Goal: Obtain resource: Download file/media

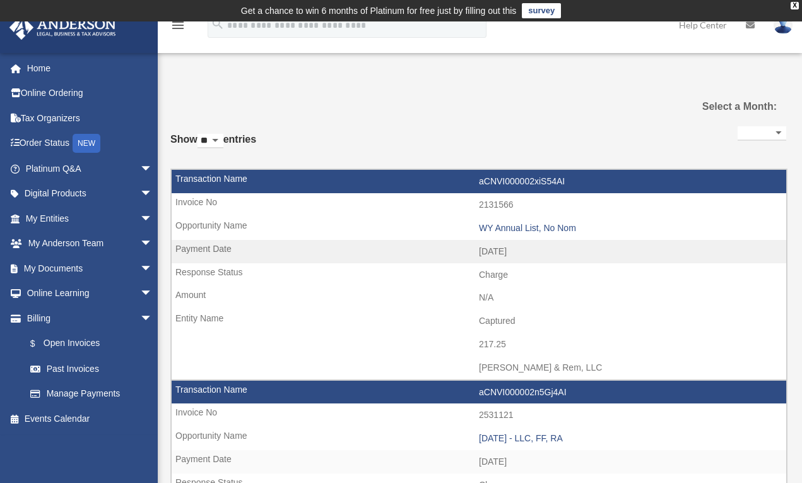
select select
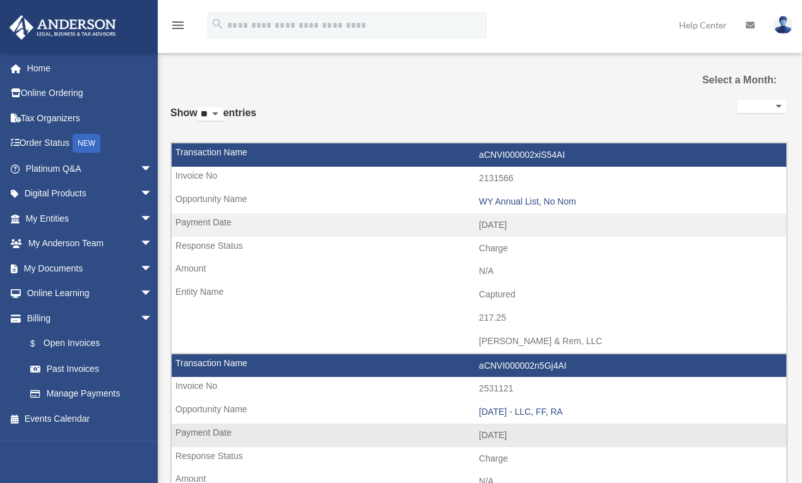
scroll to position [5, 0]
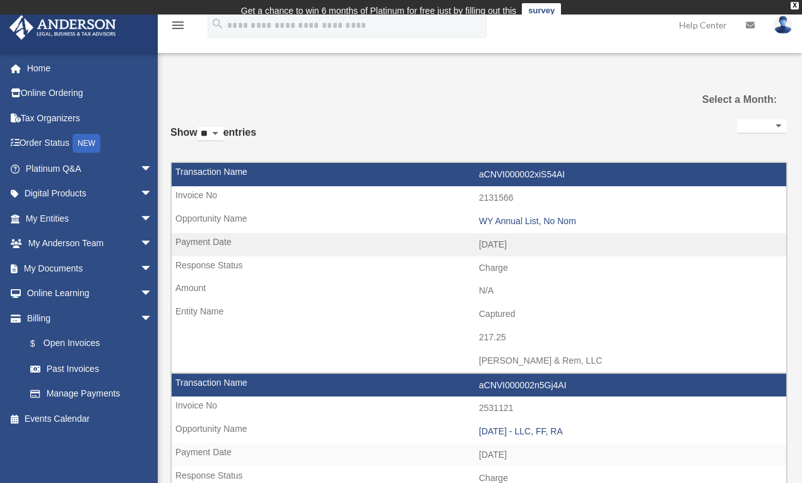
select select
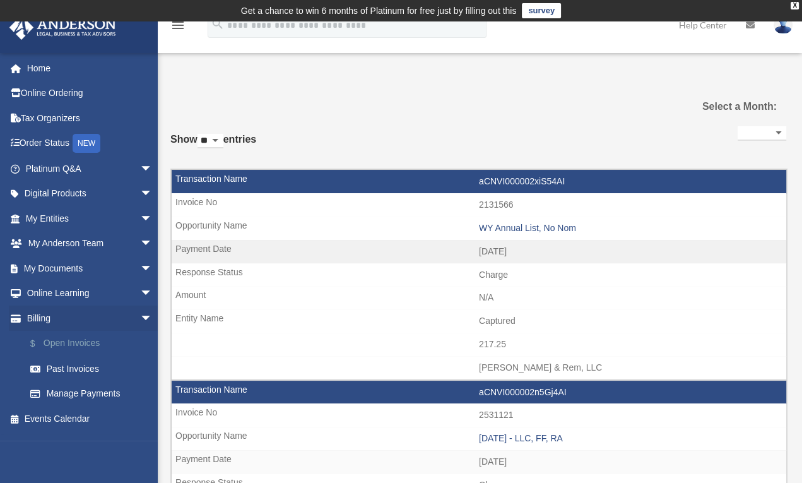
click at [85, 346] on link "$ Open Invoices" at bounding box center [95, 344] width 154 height 26
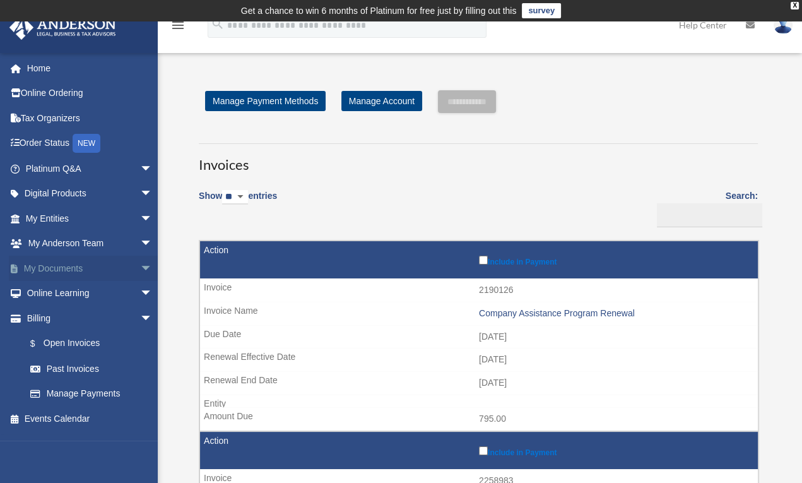
click at [140, 266] on span "arrow_drop_down" at bounding box center [152, 268] width 25 height 26
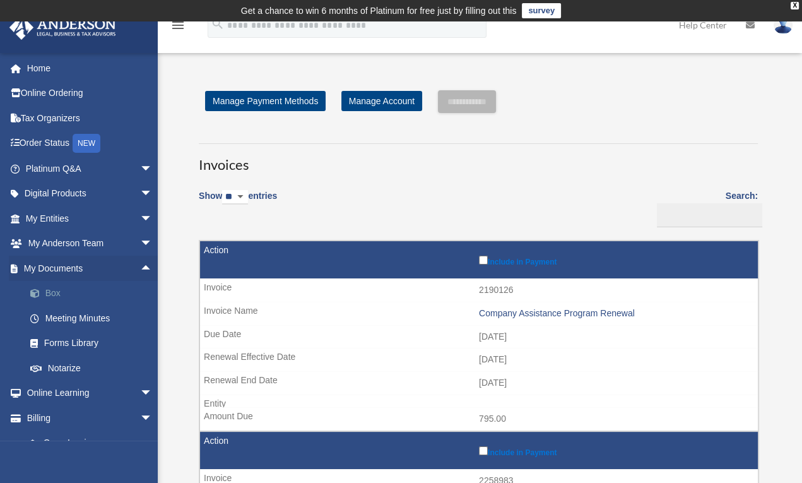
click at [57, 291] on link "Box" at bounding box center [95, 293] width 154 height 25
click at [59, 292] on link "Box" at bounding box center [95, 293] width 154 height 25
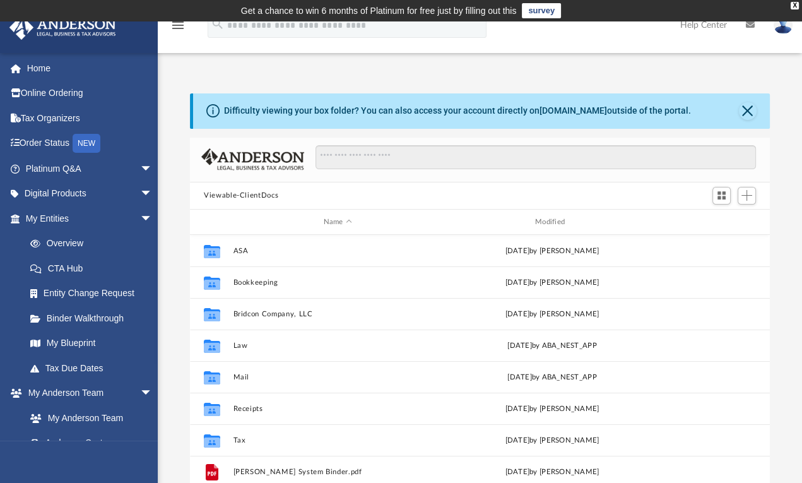
scroll to position [273, 565]
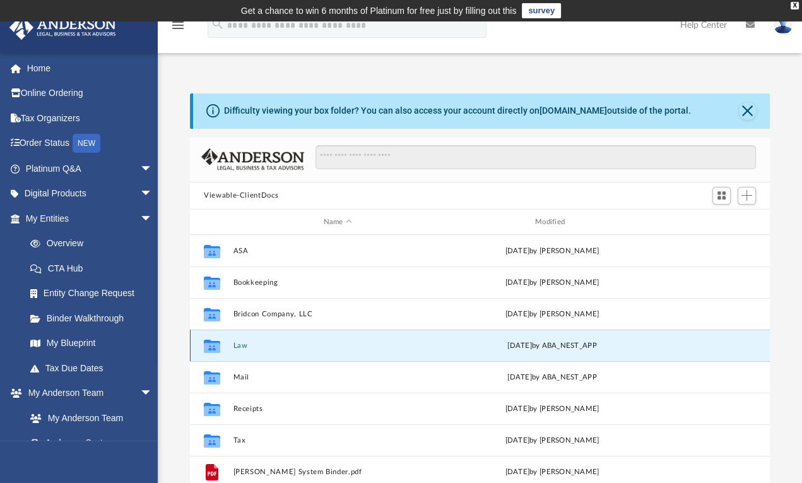
click at [235, 343] on button "Law" at bounding box center [337, 345] width 209 height 8
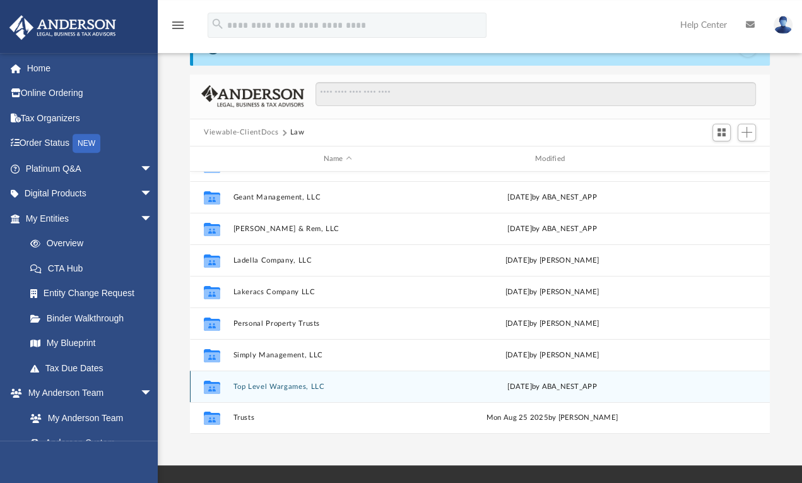
scroll to position [66, 0]
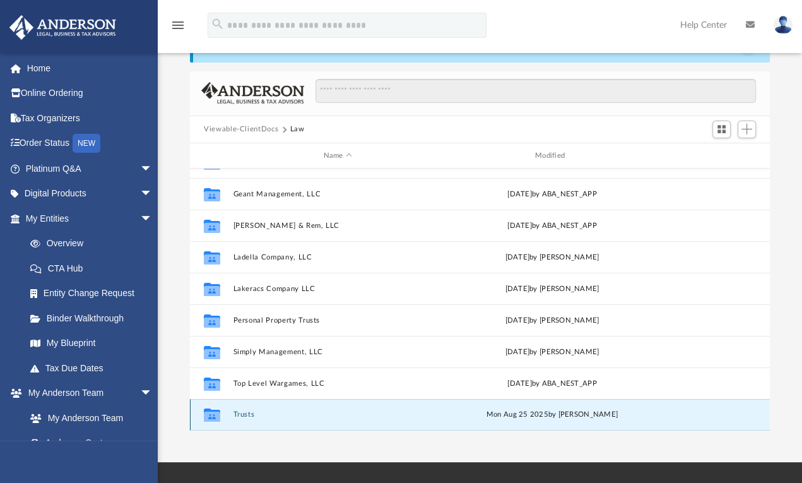
click at [238, 417] on button "Trusts" at bounding box center [337, 415] width 209 height 8
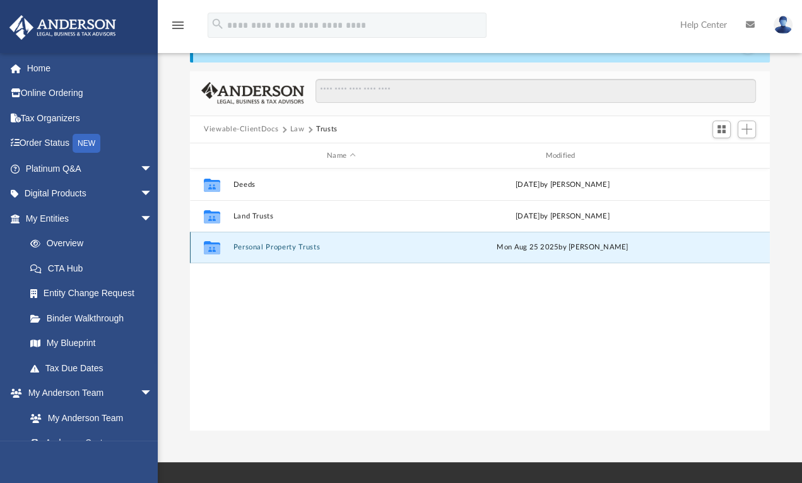
click at [264, 249] on button "Personal Property Trusts" at bounding box center [341, 247] width 216 height 8
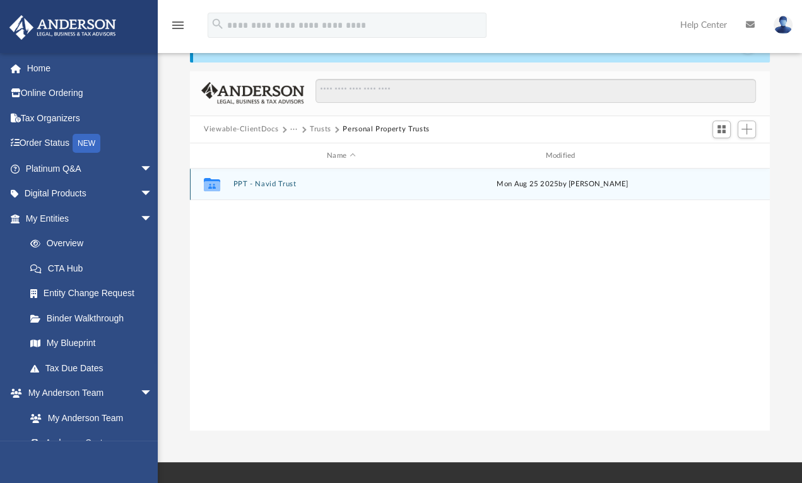
click at [269, 177] on div "Collaborated Folder PPT - Navid Trust Mon Aug 25 2025 by Ashley Sevy" at bounding box center [480, 184] width 580 height 32
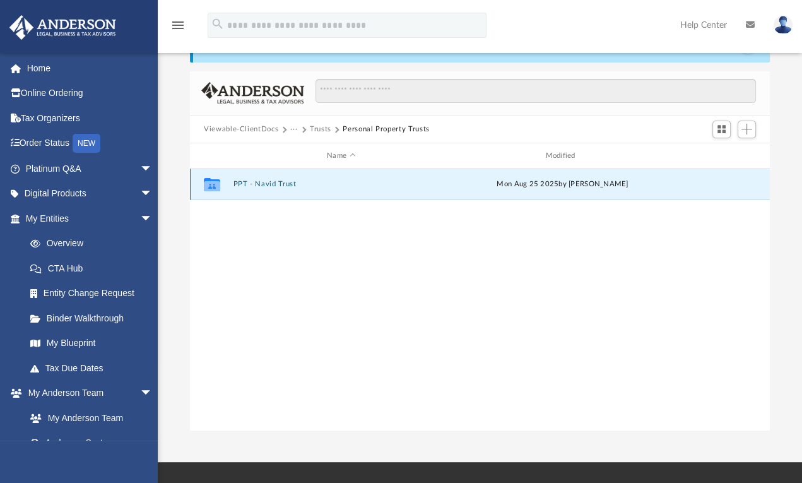
click at [269, 177] on div "Collaborated Folder PPT - Navid Trust Mon Aug 25 2025 by Ashley Sevy" at bounding box center [480, 184] width 580 height 32
click at [266, 185] on button "PPT - Navid Trust" at bounding box center [341, 184] width 216 height 8
click at [267, 183] on button "PPT - Navid Trust" at bounding box center [341, 184] width 216 height 8
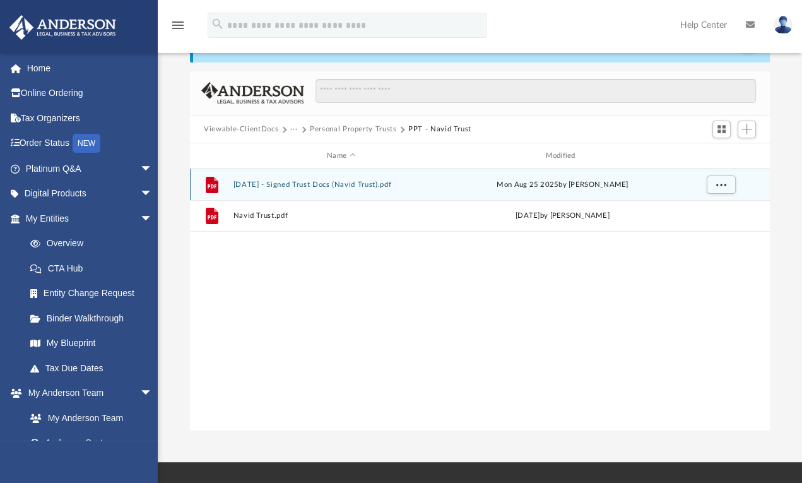
click at [341, 182] on button "2025.08.19 - Signed Trust Docs (Navid Trust).pdf" at bounding box center [341, 184] width 216 height 8
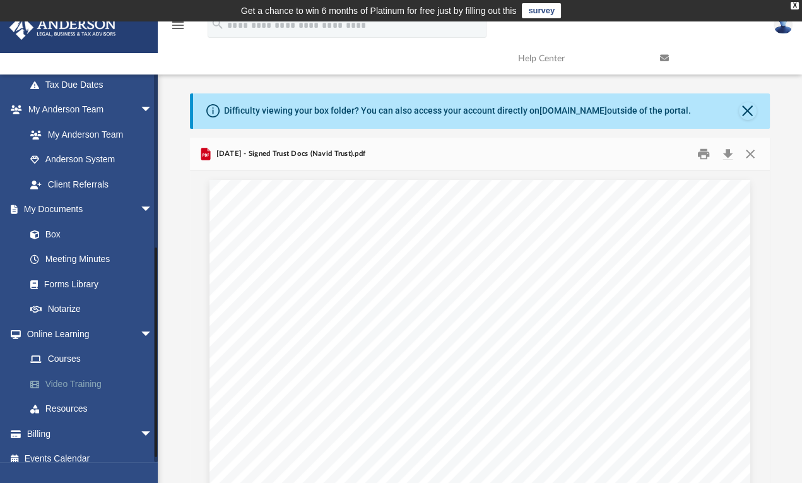
scroll to position [316, 0]
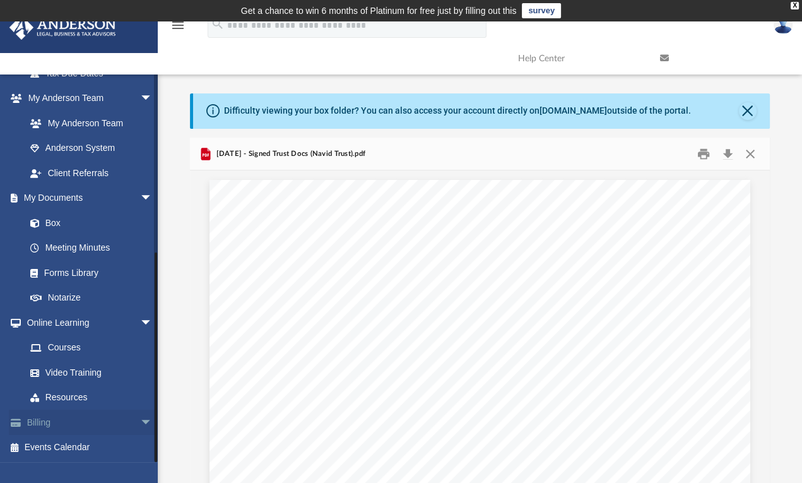
click at [69, 423] on link "Billing arrow_drop_down" at bounding box center [90, 421] width 163 height 25
